Goal: Information Seeking & Learning: Learn about a topic

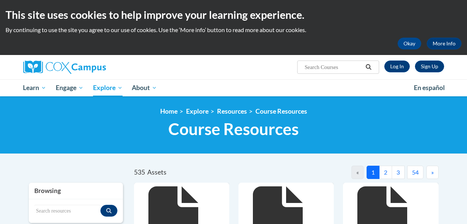
click at [330, 66] on input "Search..." at bounding box center [333, 67] width 59 height 9
type input "sounds"
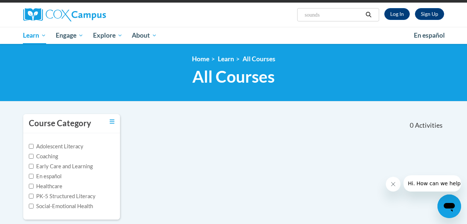
scroll to position [52, 0]
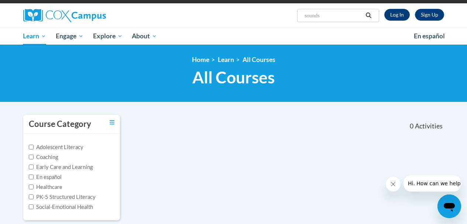
click at [315, 14] on input "sounds" at bounding box center [333, 15] width 59 height 9
click at [315, 15] on input "sds" at bounding box center [333, 15] width 59 height 9
type input "s"
type input "44"
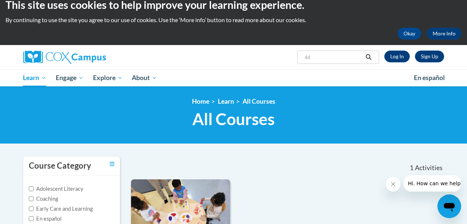
scroll to position [9, 0]
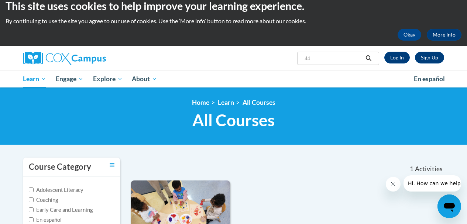
click at [335, 55] on input "44" at bounding box center [333, 58] width 59 height 9
type input "44 phonemes"
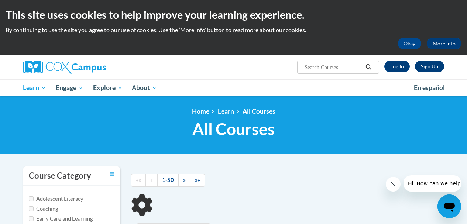
type input "44 phonemes"
click at [339, 69] on input "44 phonemes" at bounding box center [333, 67] width 59 height 9
